Goal: Task Accomplishment & Management: Manage account settings

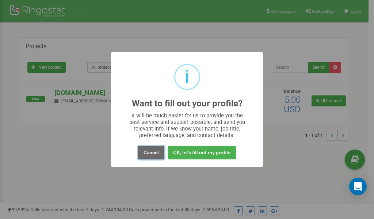
click at [151, 152] on button "Cancel" at bounding box center [151, 153] width 26 height 14
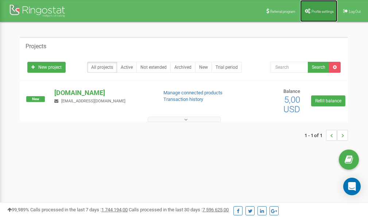
click at [322, 14] on link "Profile settings" at bounding box center [318, 11] width 37 height 22
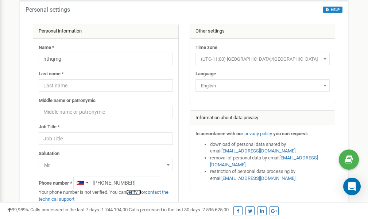
click at [139, 192] on link "verify it" at bounding box center [133, 191] width 15 height 5
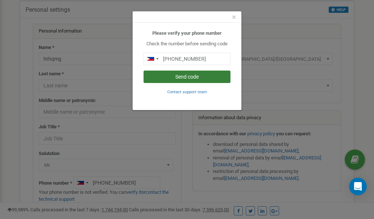
click at [199, 77] on button "Send code" at bounding box center [186, 76] width 87 height 12
